Goal: Information Seeking & Learning: Learn about a topic

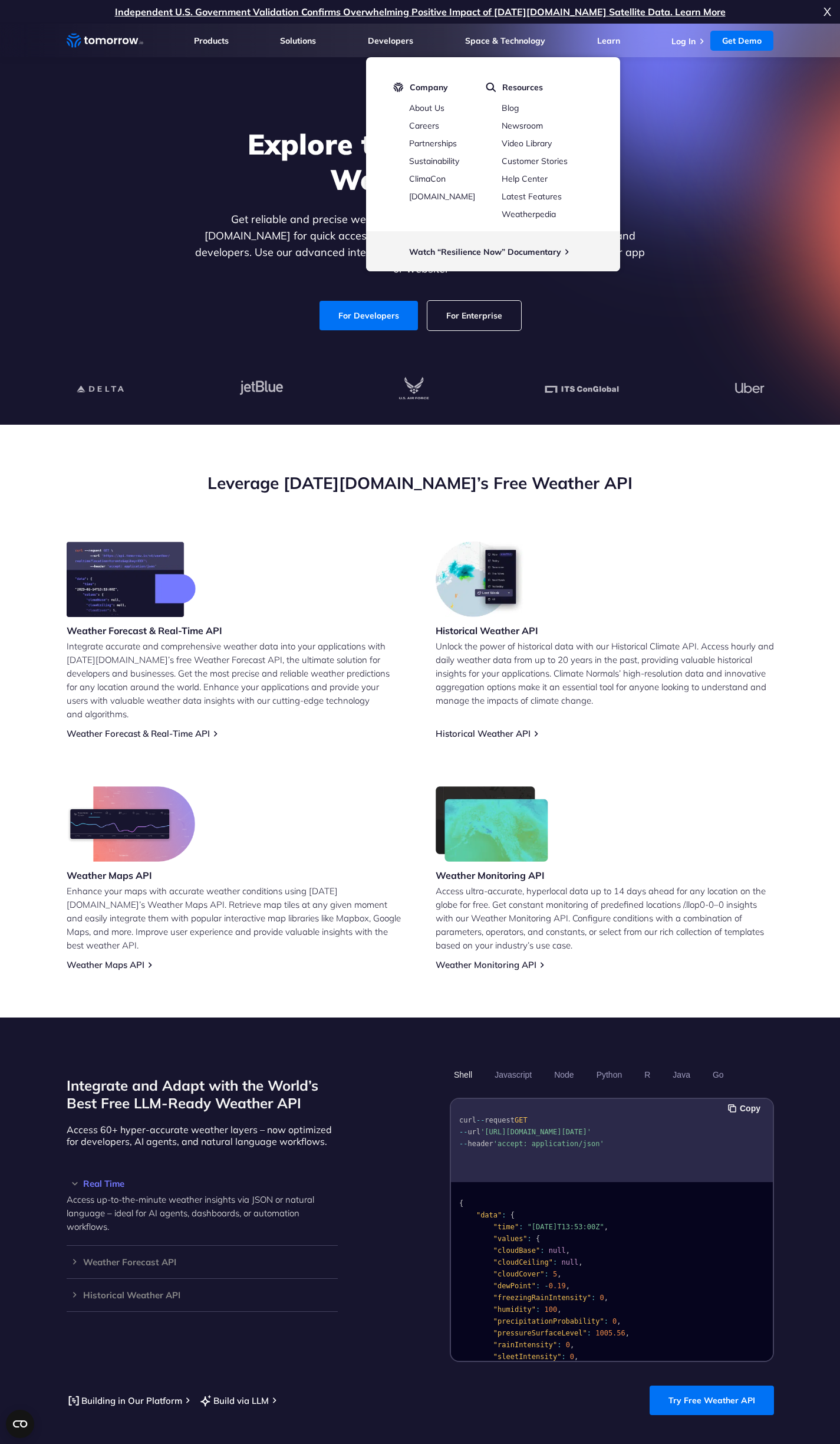
click at [324, 597] on div "Weather Forecast & Real-Time API Integrate accurate and comprehensive weather d…" at bounding box center [235, 639] width 338 height 197
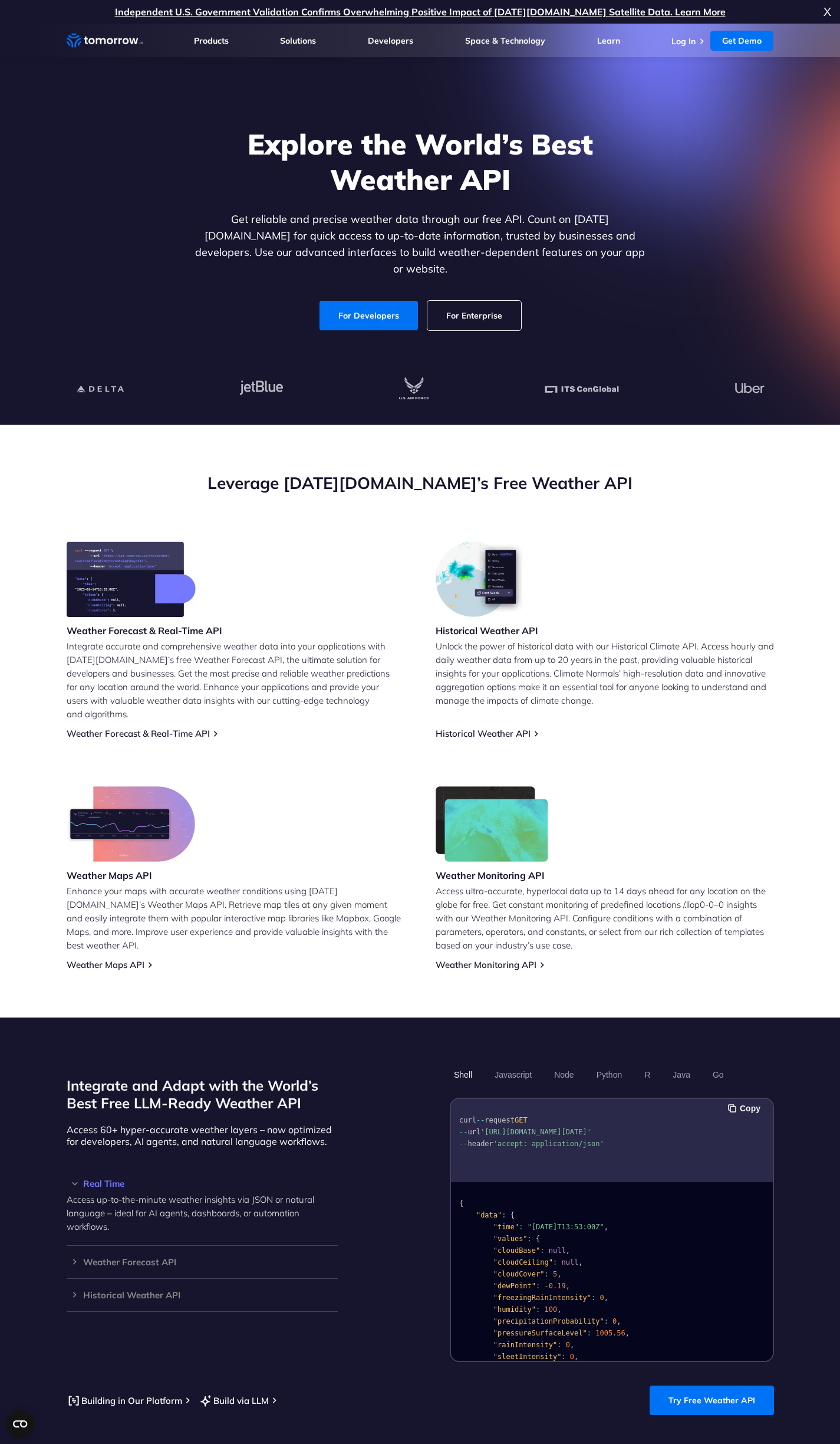
click at [238, 629] on div "Weather Forecast & Real-Time API Integrate accurate and comprehensive weather d…" at bounding box center [235, 639] width 338 height 197
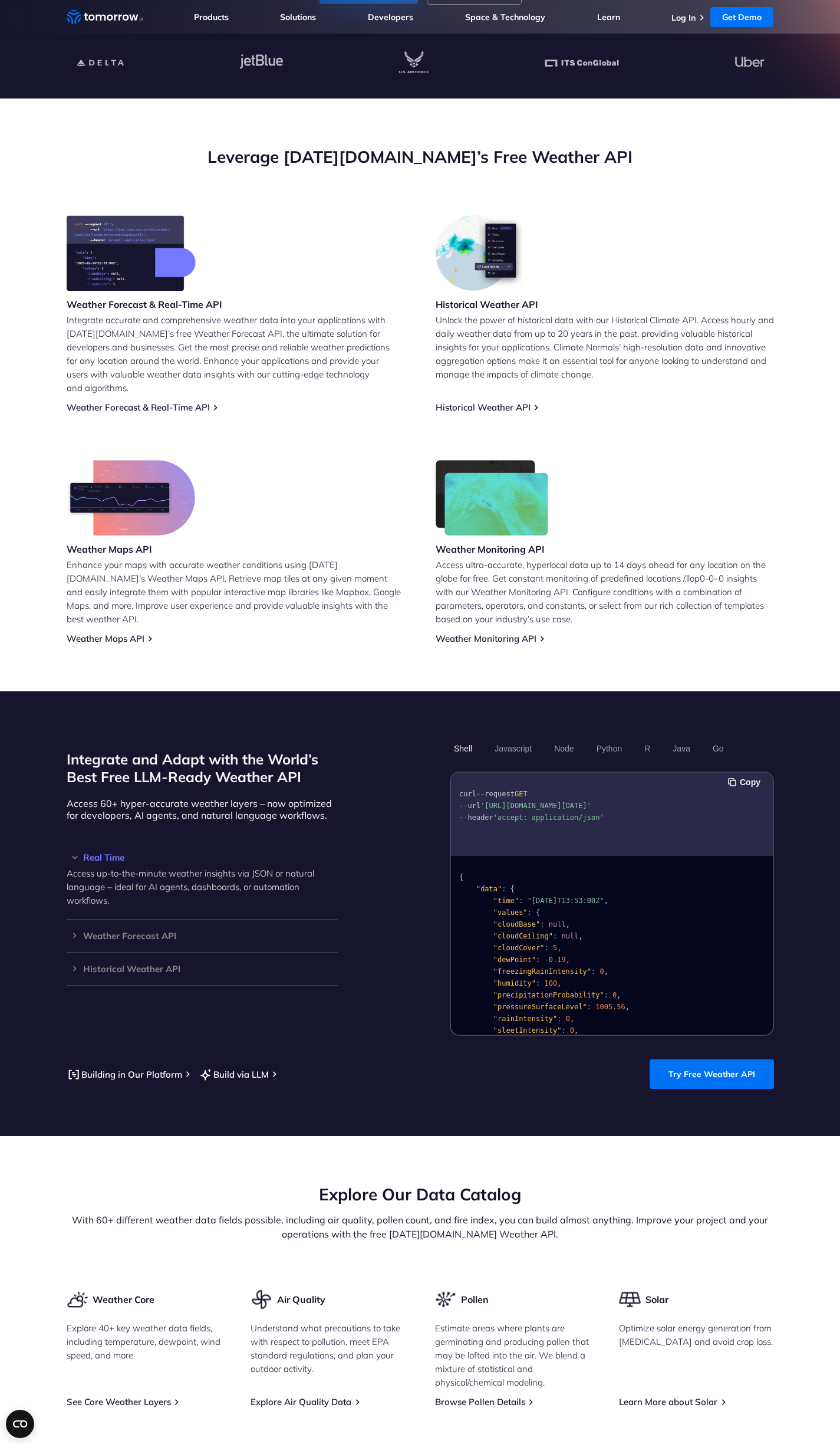
scroll to position [346, 0]
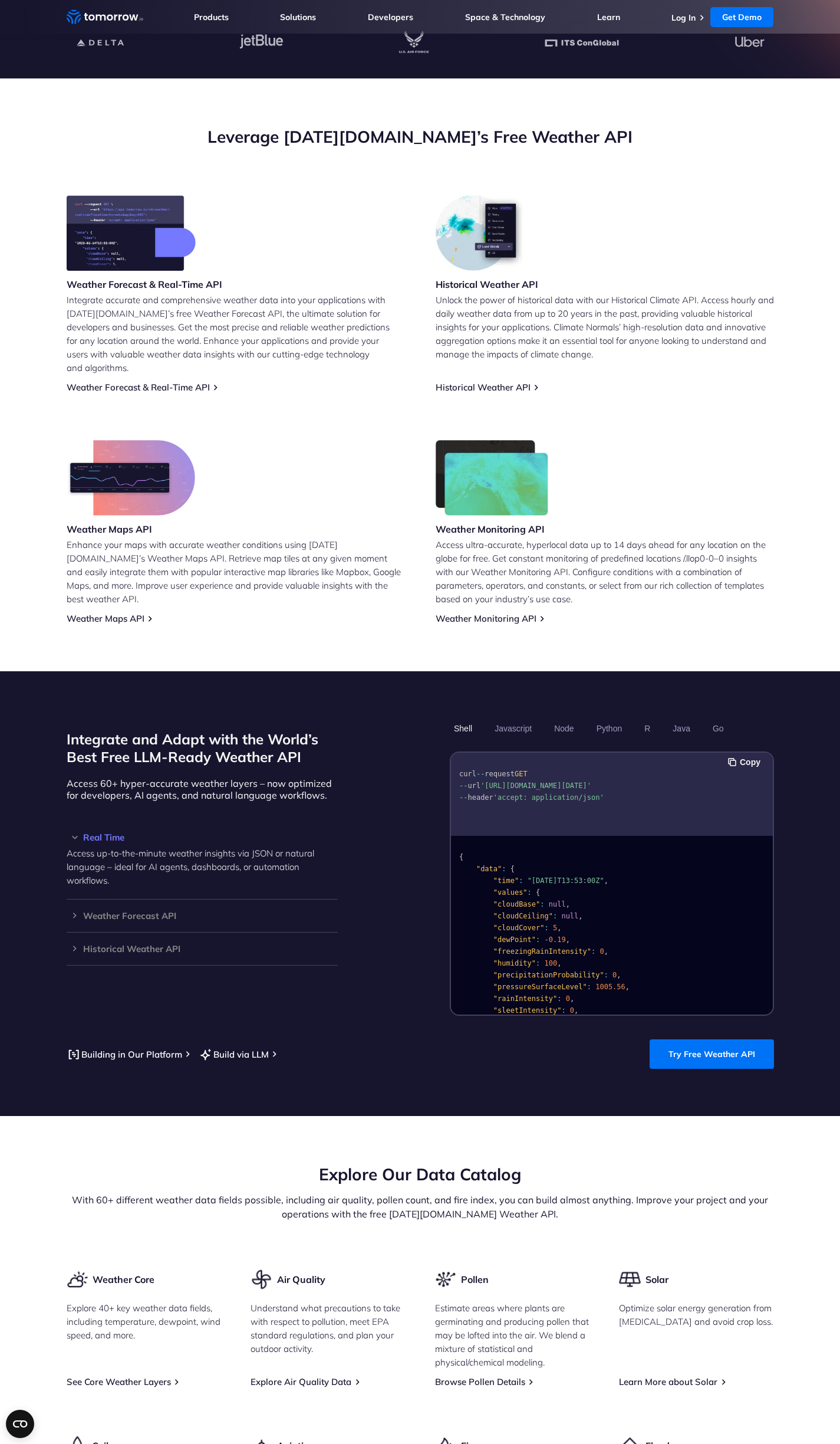
click at [278, 385] on div "Weather Forecast & Real-Time API Integrate accurate and comprehensive weather d…" at bounding box center [420, 409] width 707 height 429
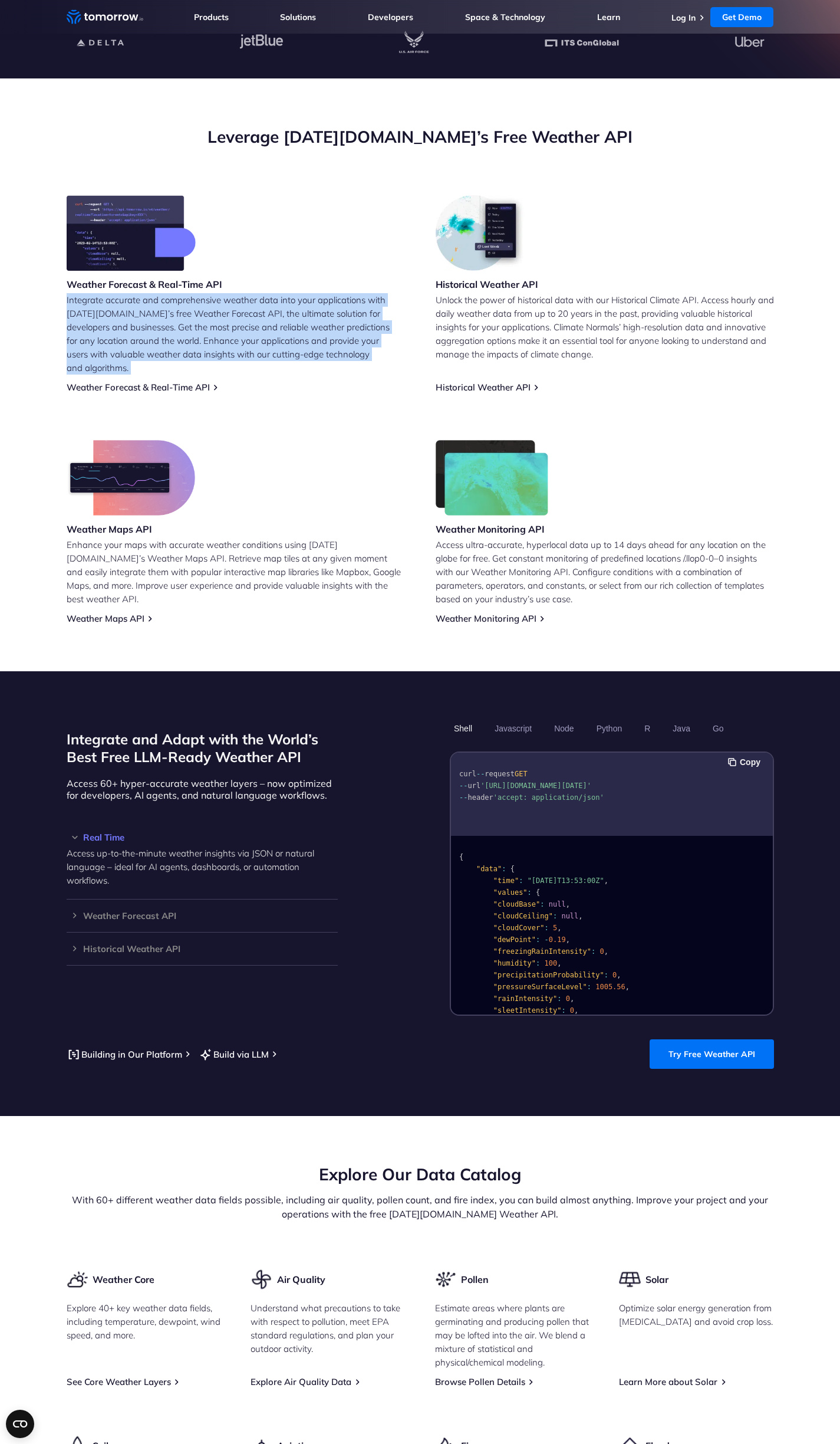
click at [279, 385] on div "Weather Forecast & Real-Time API Integrate accurate and comprehensive weather d…" at bounding box center [420, 409] width 707 height 429
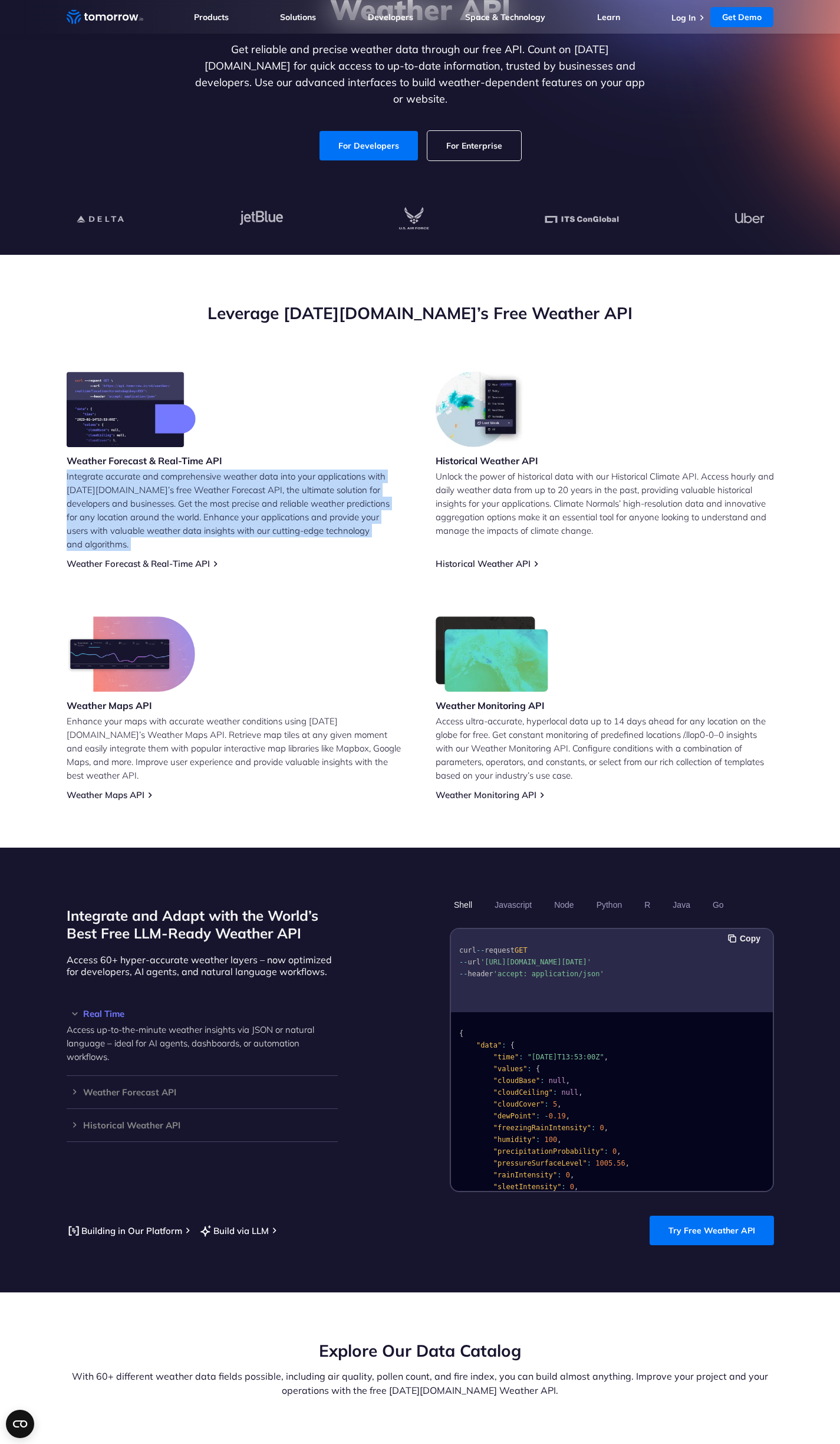
scroll to position [158, 0]
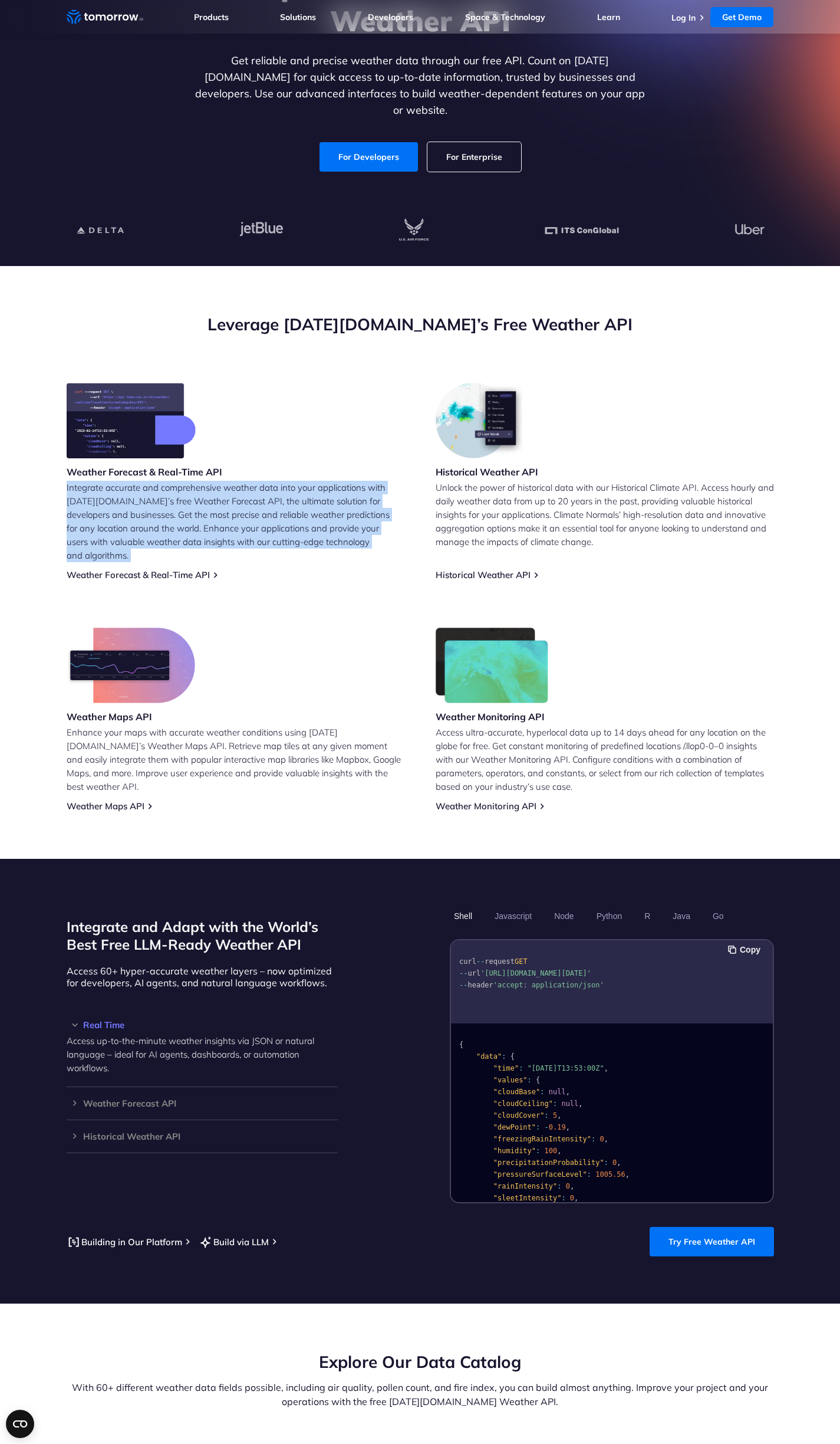
click at [158, 661] on img at bounding box center [130, 664] width 129 height 75
click at [137, 800] on link "Weather Maps API" at bounding box center [105, 805] width 78 height 11
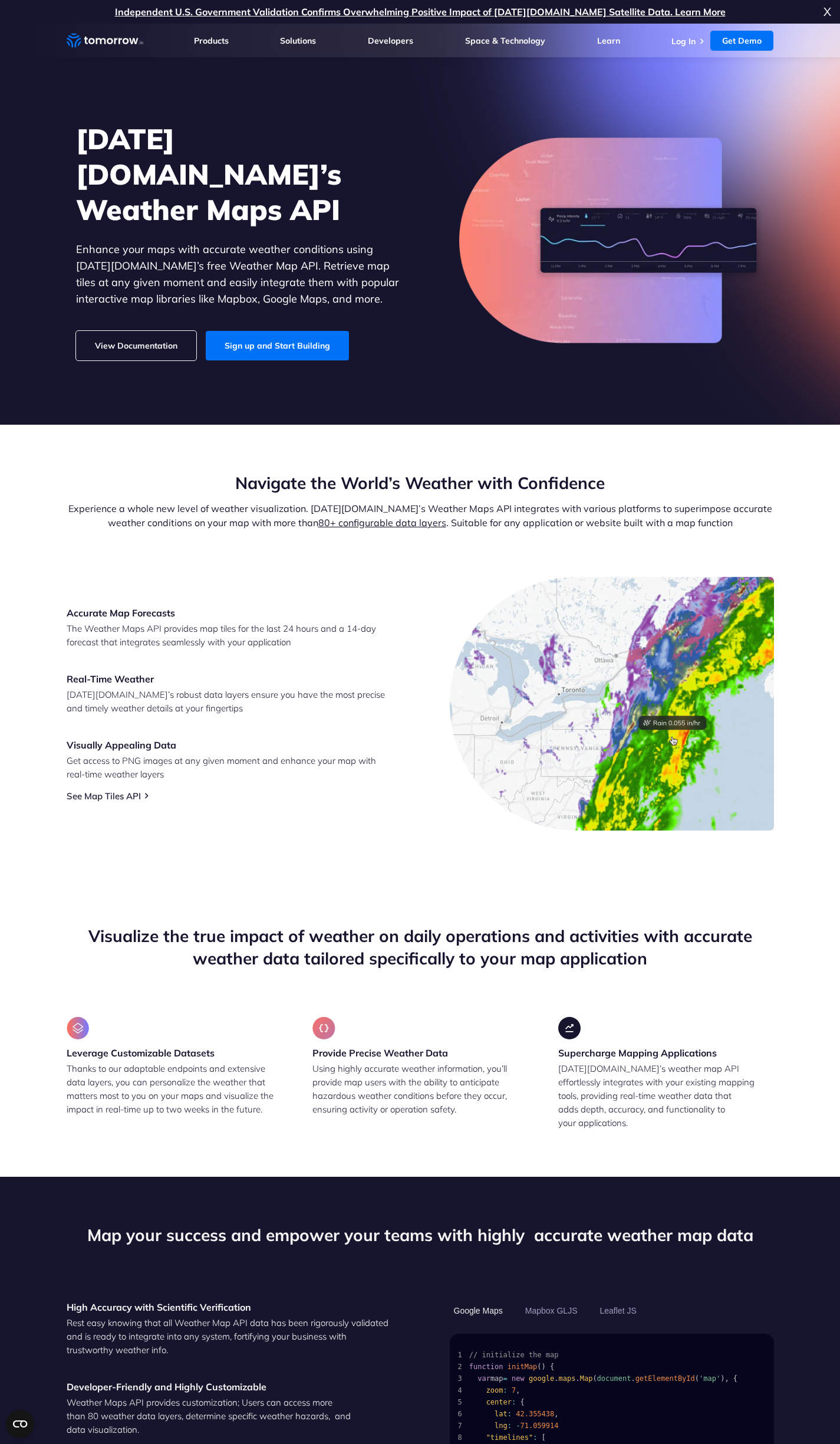
click at [177, 331] on link "View Documentation" at bounding box center [136, 345] width 120 height 30
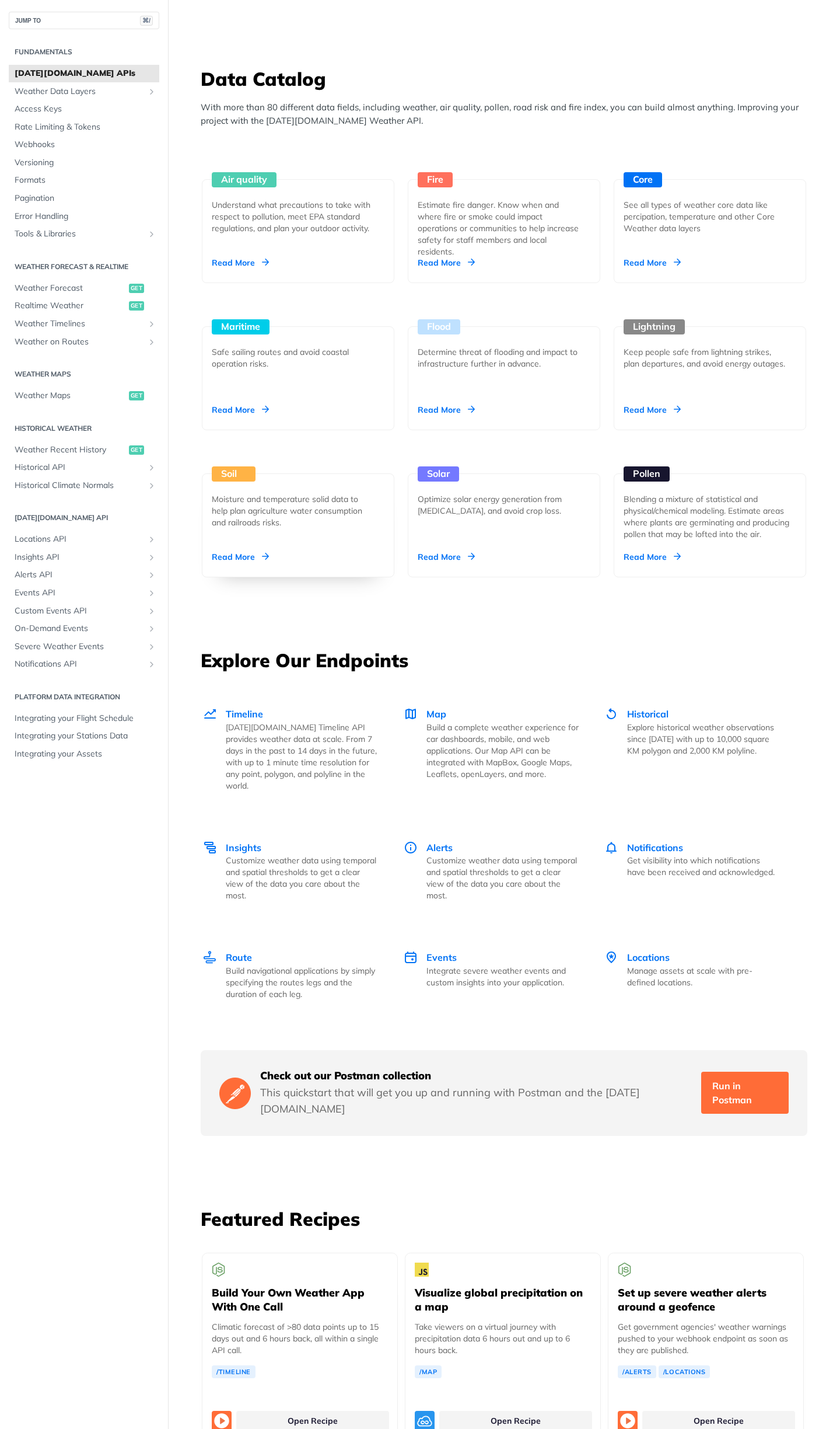
scroll to position [980, 0]
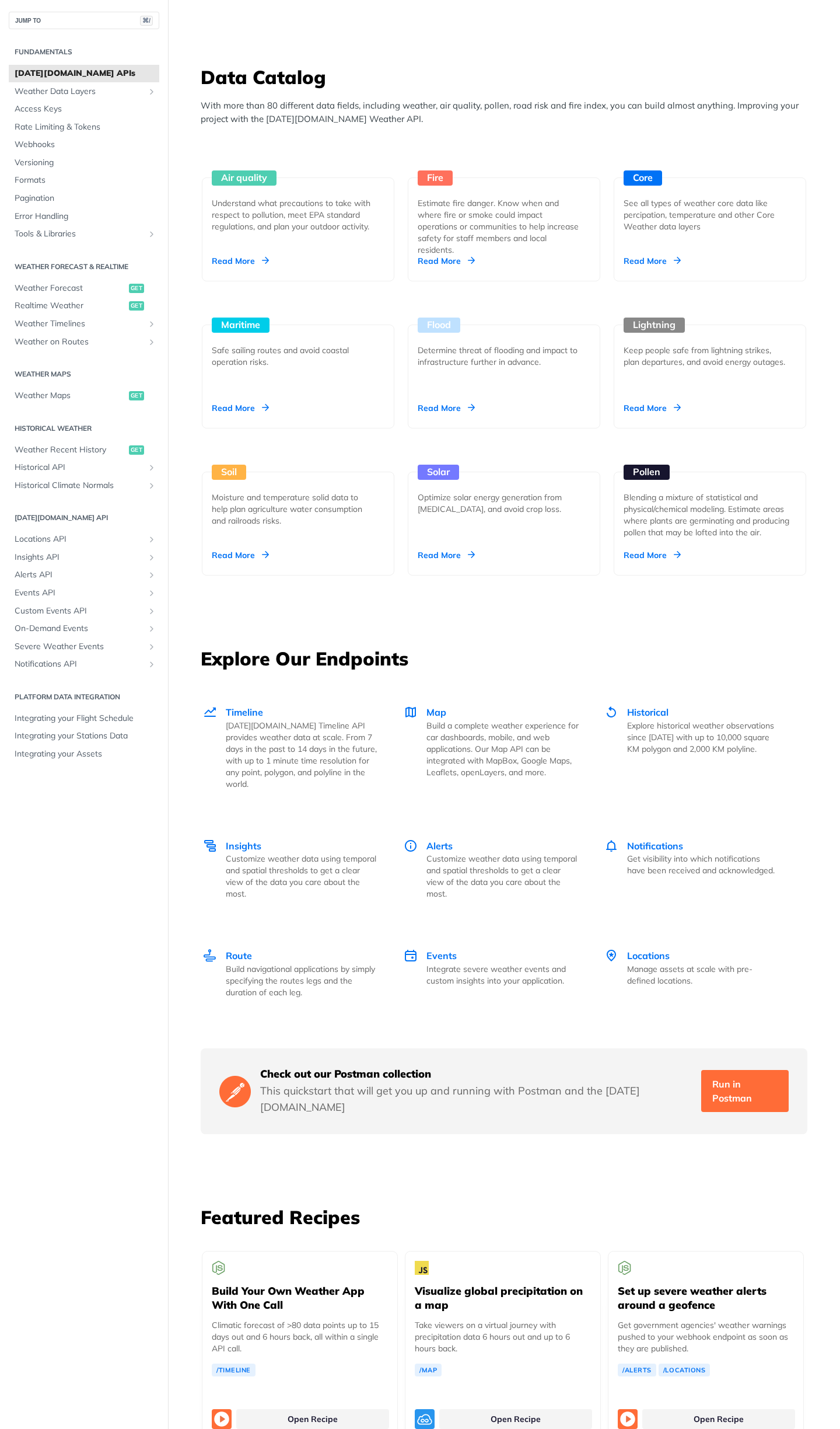
click at [492, 621] on div "Unlock Space Data Through Next-Generation Premium Features Learn More Integrate…" at bounding box center [504, 608] width 673 height 3052
click at [464, 551] on div "Read More" at bounding box center [446, 554] width 57 height 11
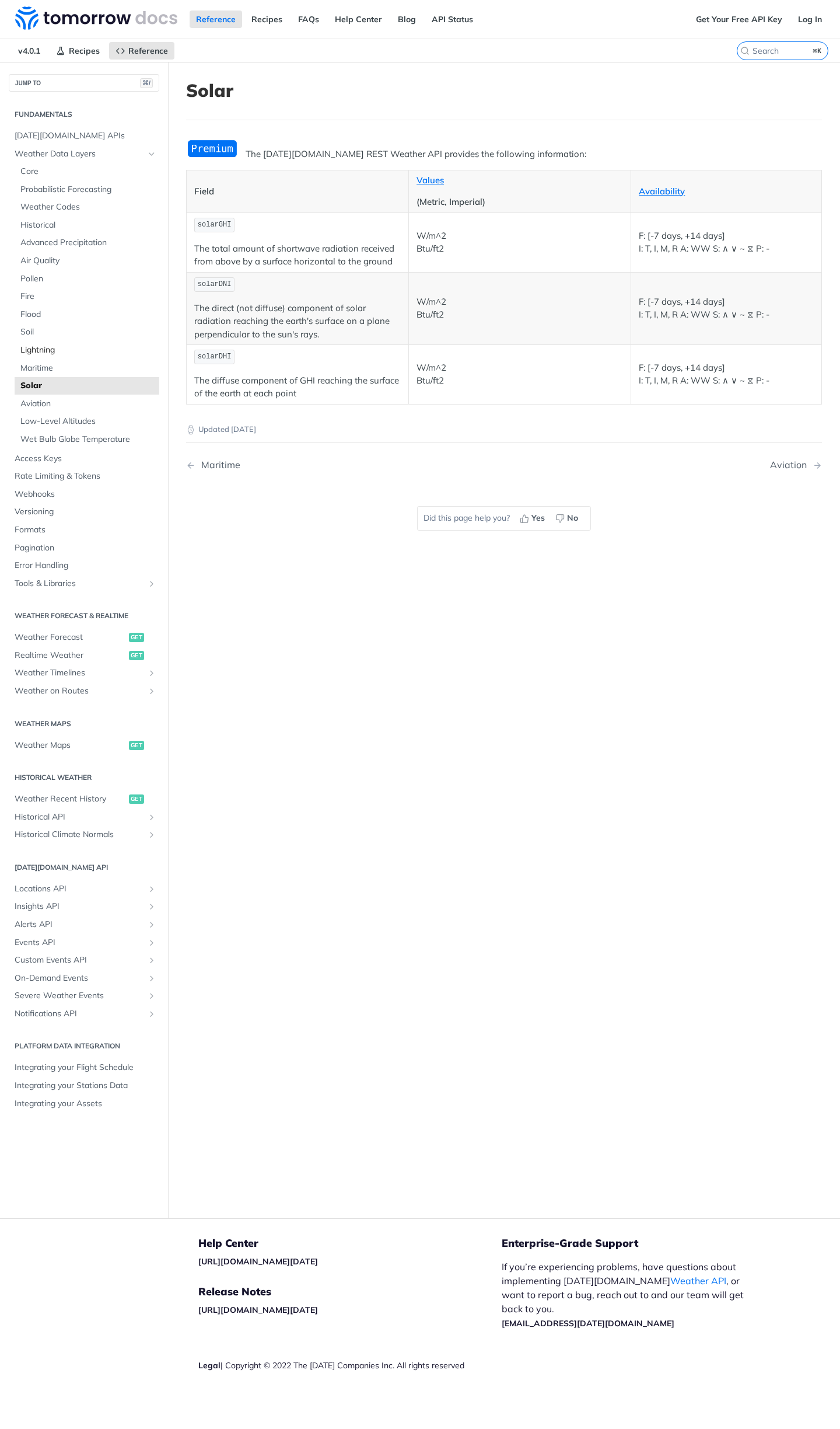
click at [52, 345] on span "Lightning" at bounding box center [88, 350] width 136 height 11
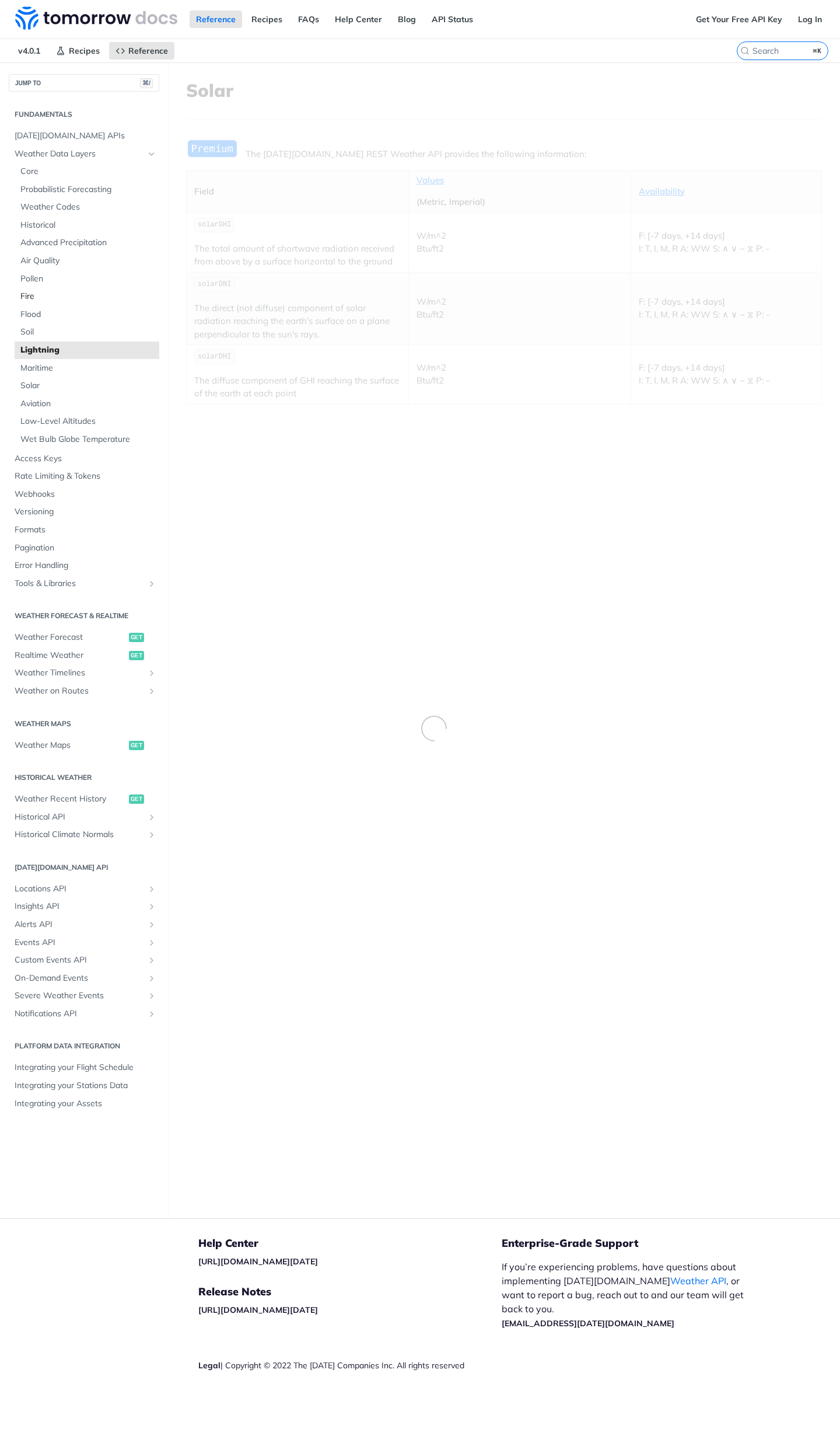
click at [51, 303] on link "Fire" at bounding box center [87, 296] width 145 height 17
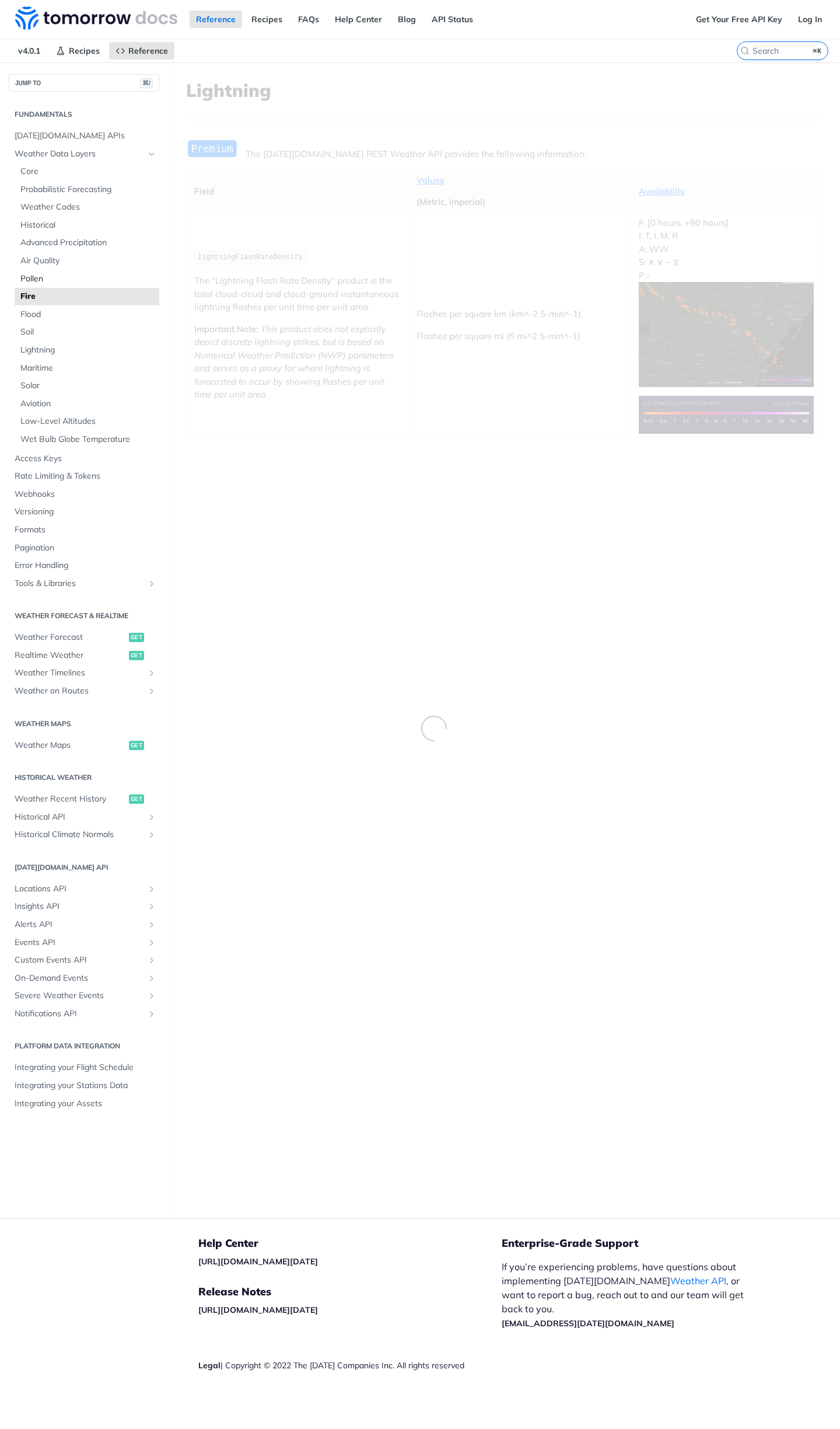
click at [58, 287] on link "Pollen" at bounding box center [87, 278] width 145 height 17
